Goal: Information Seeking & Learning: Learn about a topic

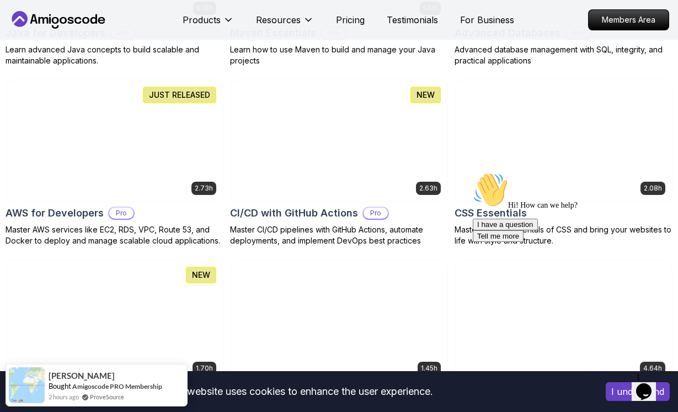
scroll to position [871, 0]
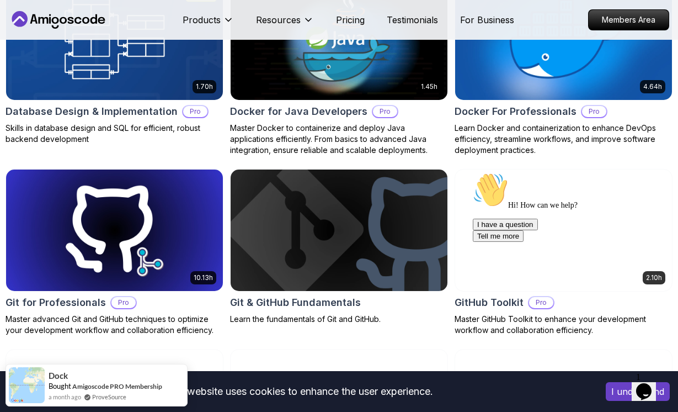
scroll to position [1161, 0]
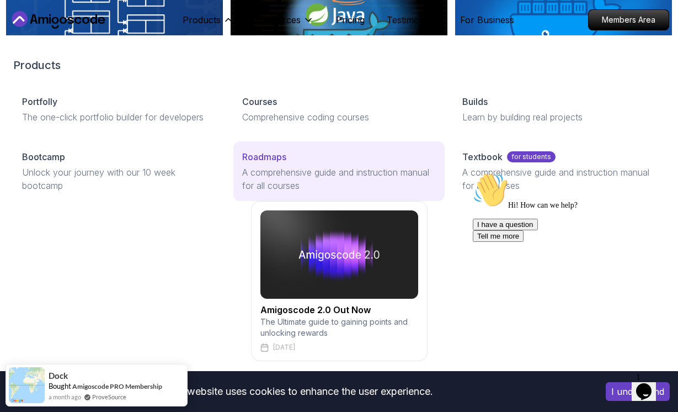
click at [282, 163] on link "Roadmaps A comprehensive guide and instruction manual for all courses" at bounding box center [338, 171] width 211 height 60
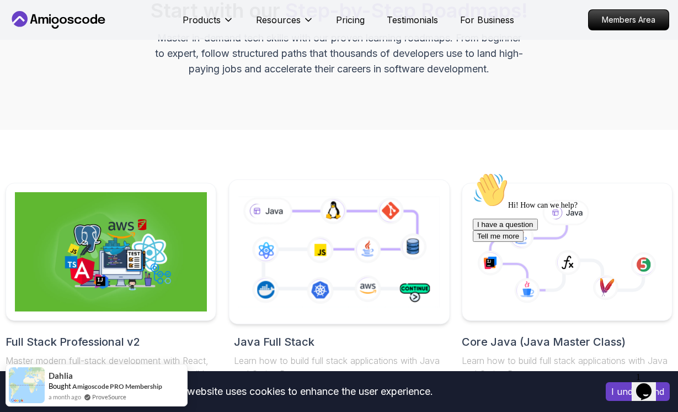
scroll to position [232, 0]
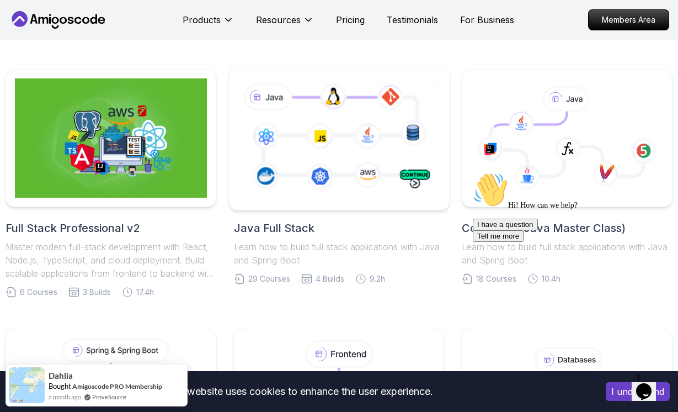
click at [379, 151] on icon at bounding box center [339, 138] width 206 height 115
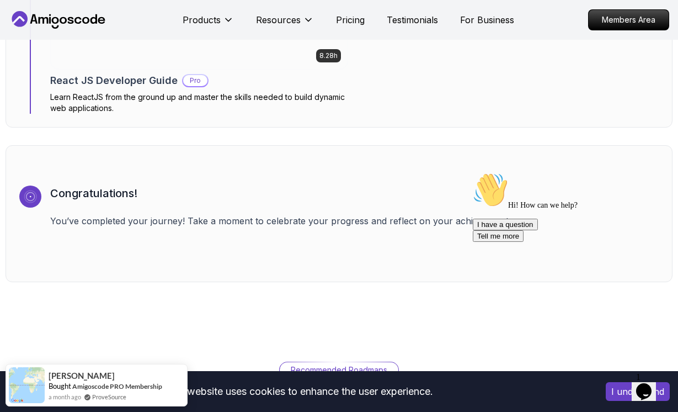
scroll to position [7929, 0]
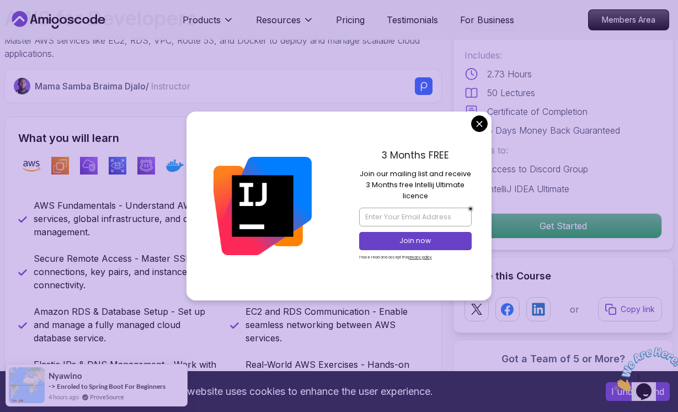
scroll to position [328, 0]
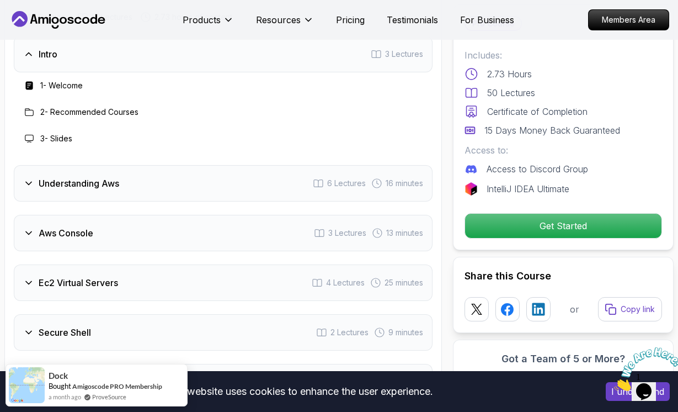
scroll to position [1527, 0]
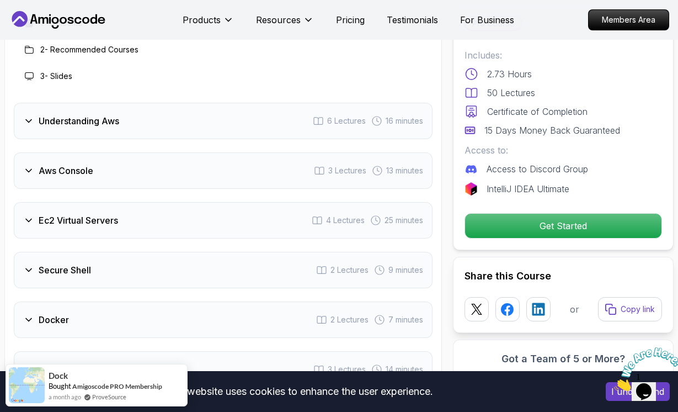
click at [260, 232] on div "Ec2 Virtual Servers 4 Lectures 25 minutes" at bounding box center [223, 220] width 419 height 36
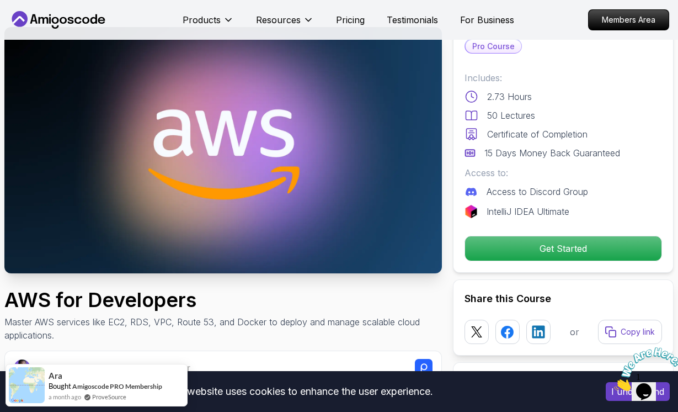
scroll to position [0, 0]
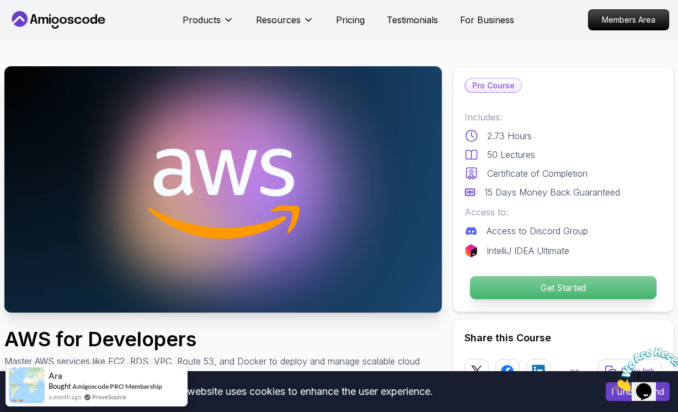
click at [571, 281] on p "Get Started" at bounding box center [563, 287] width 186 height 23
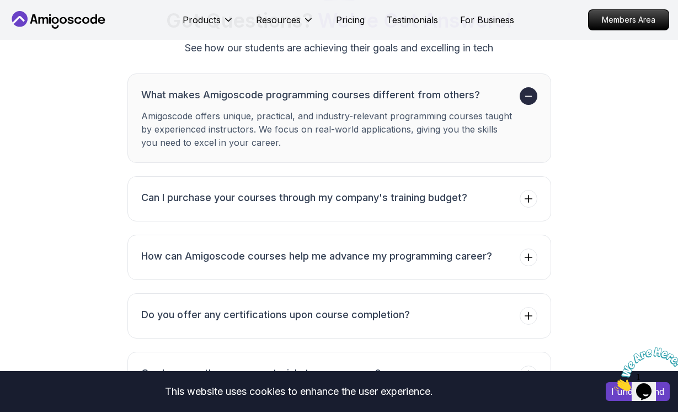
scroll to position [3181, 0]
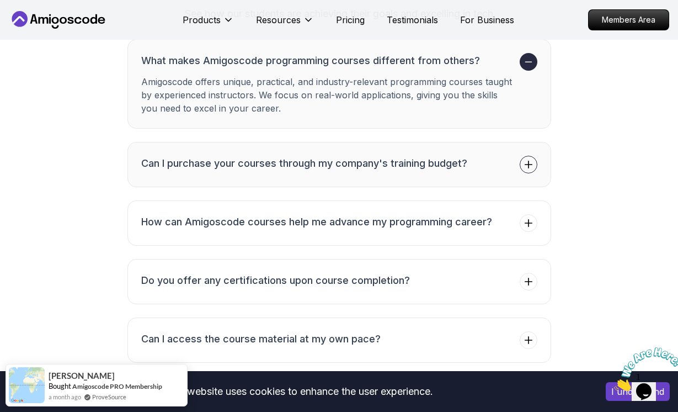
click at [334, 187] on button "Can I purchase your courses through my company's training budget?" at bounding box center [339, 164] width 424 height 45
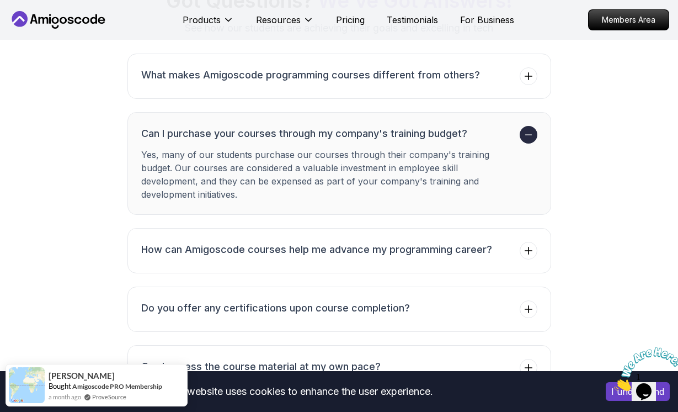
scroll to position [3188, 0]
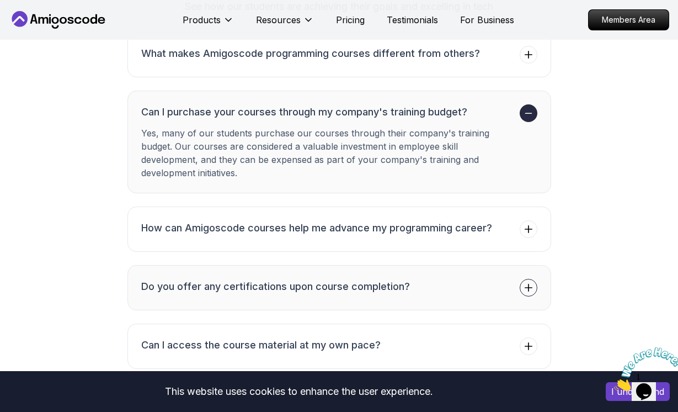
click at [335, 292] on button "Do you offer any certifications upon course completion?" at bounding box center [339, 287] width 424 height 45
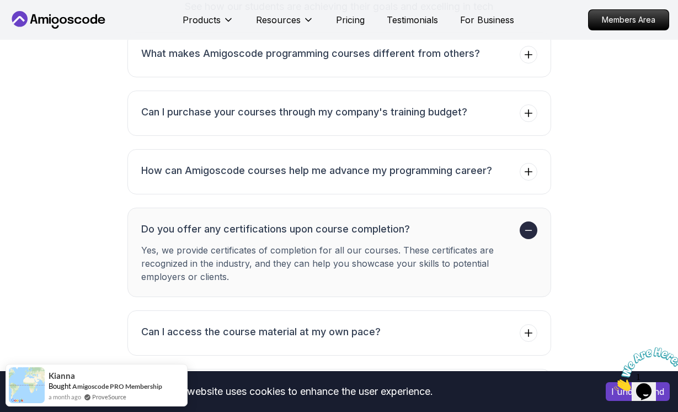
scroll to position [3282, 0]
